Goal: Information Seeking & Learning: Learn about a topic

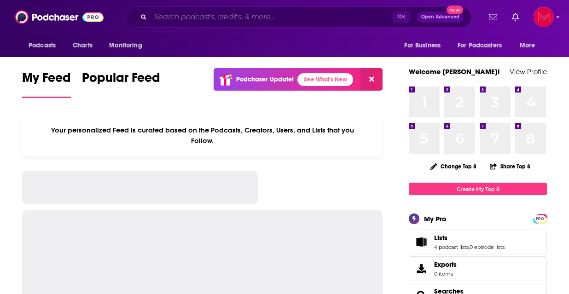
click at [255, 17] on input "Search podcasts, credits, & more..." at bounding box center [271, 17] width 242 height 15
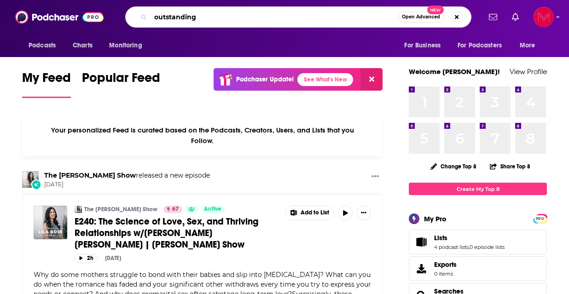
type input "outstanding"
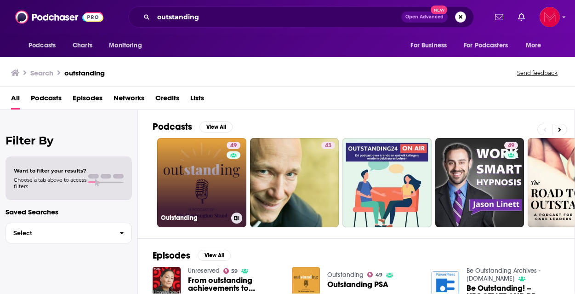
click at [235, 190] on div "49" at bounding box center [235, 177] width 16 height 71
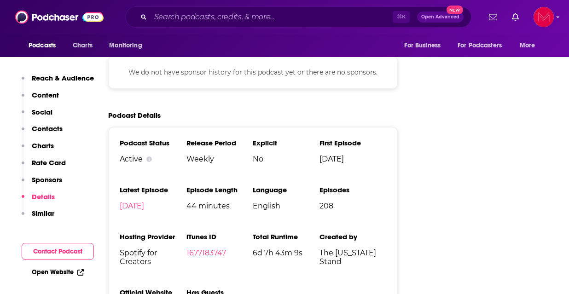
scroll to position [1219, 0]
